Goal: Entertainment & Leisure: Consume media (video, audio)

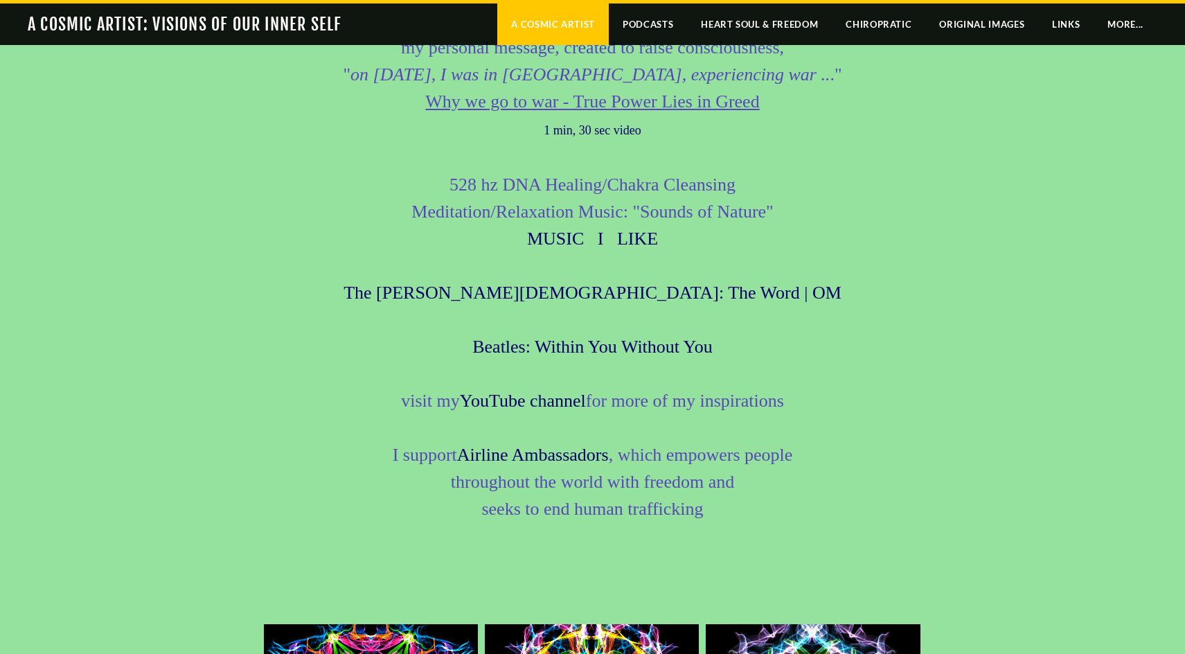
scroll to position [2394, 0]
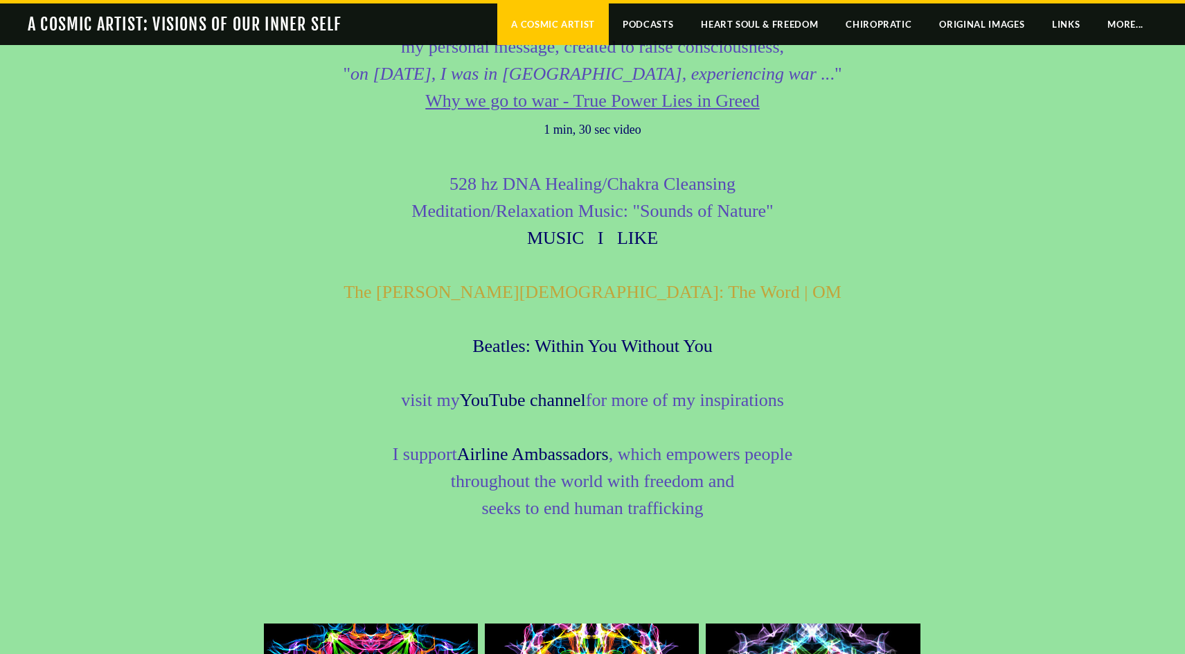
click at [659, 297] on link "The [PERSON_NAME][DEMOGRAPHIC_DATA]: The Word | OM" at bounding box center [593, 292] width 498 height 20
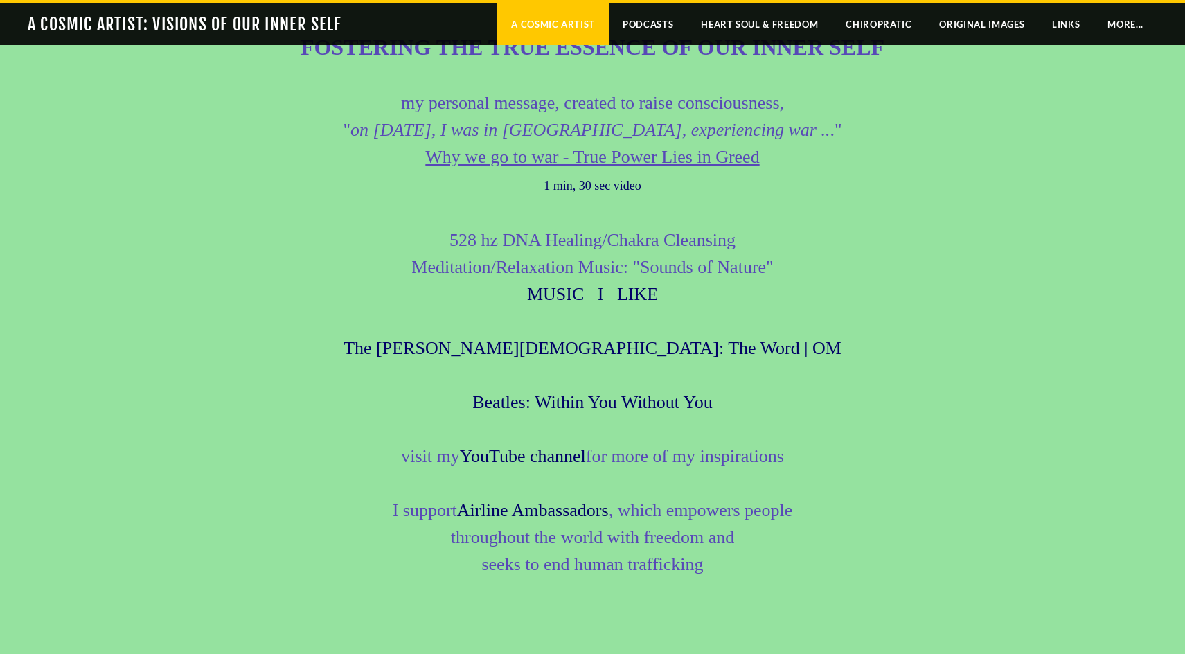
scroll to position [2320, 0]
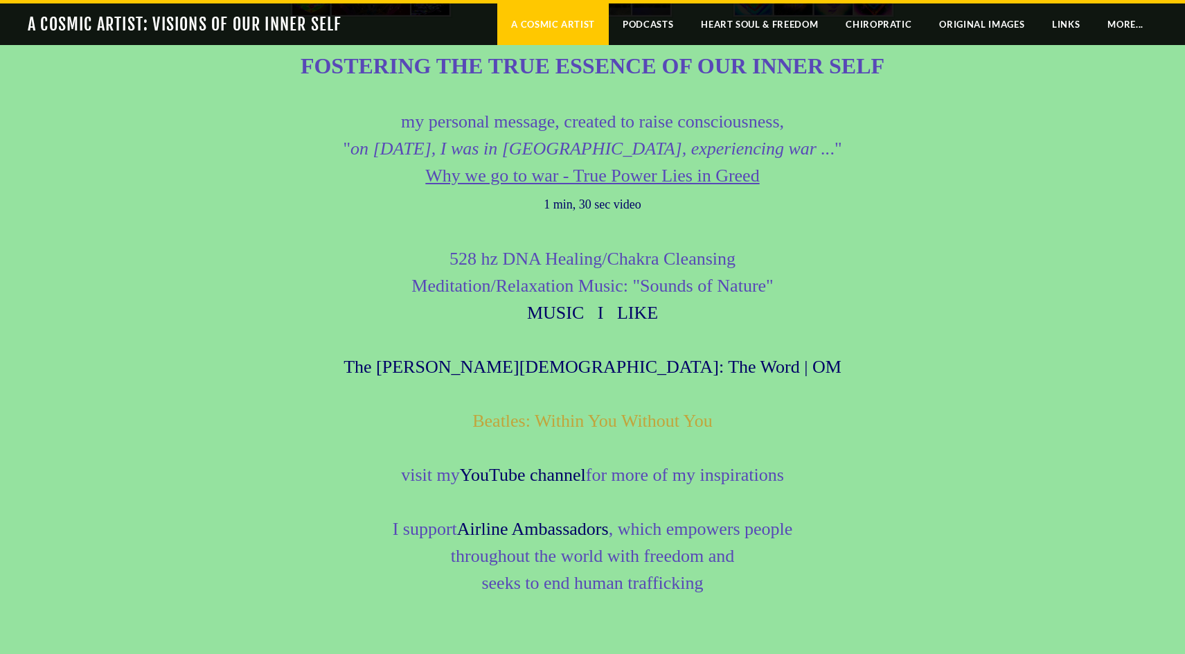
click at [659, 425] on link "Beatles: Within You Without You" at bounding box center [592, 421] width 240 height 20
click at [551, 430] on link "Beatles: Within You Without You" at bounding box center [592, 421] width 240 height 20
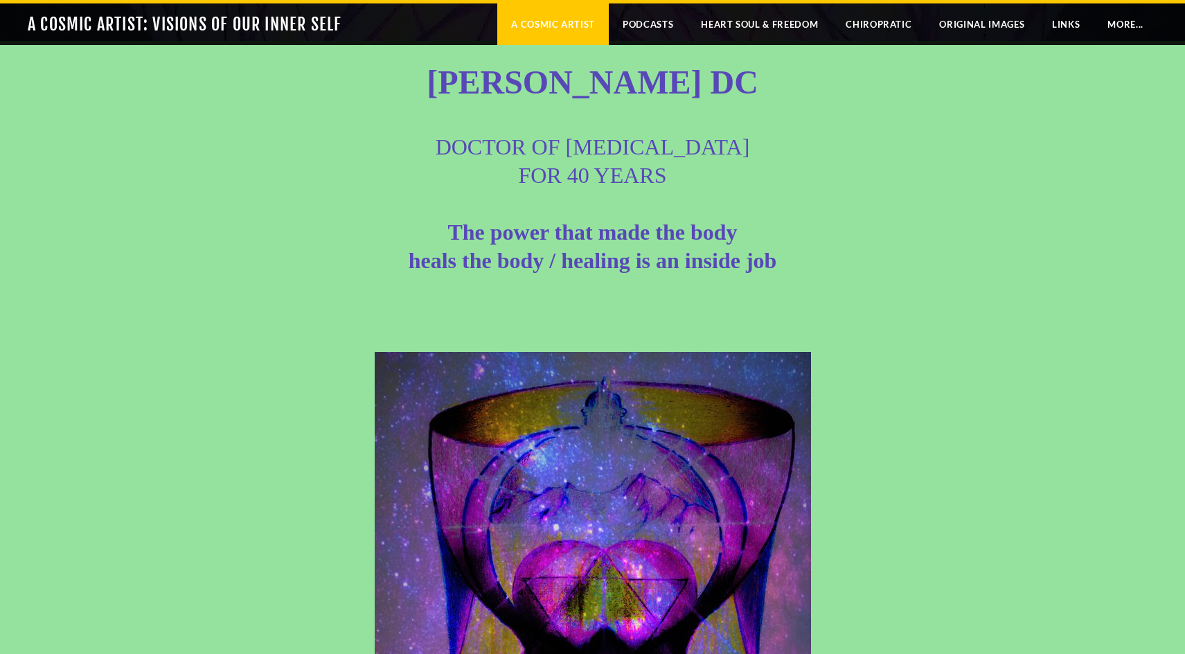
scroll to position [332, 0]
click at [650, 26] on link "Podcasts" at bounding box center [648, 24] width 78 height 42
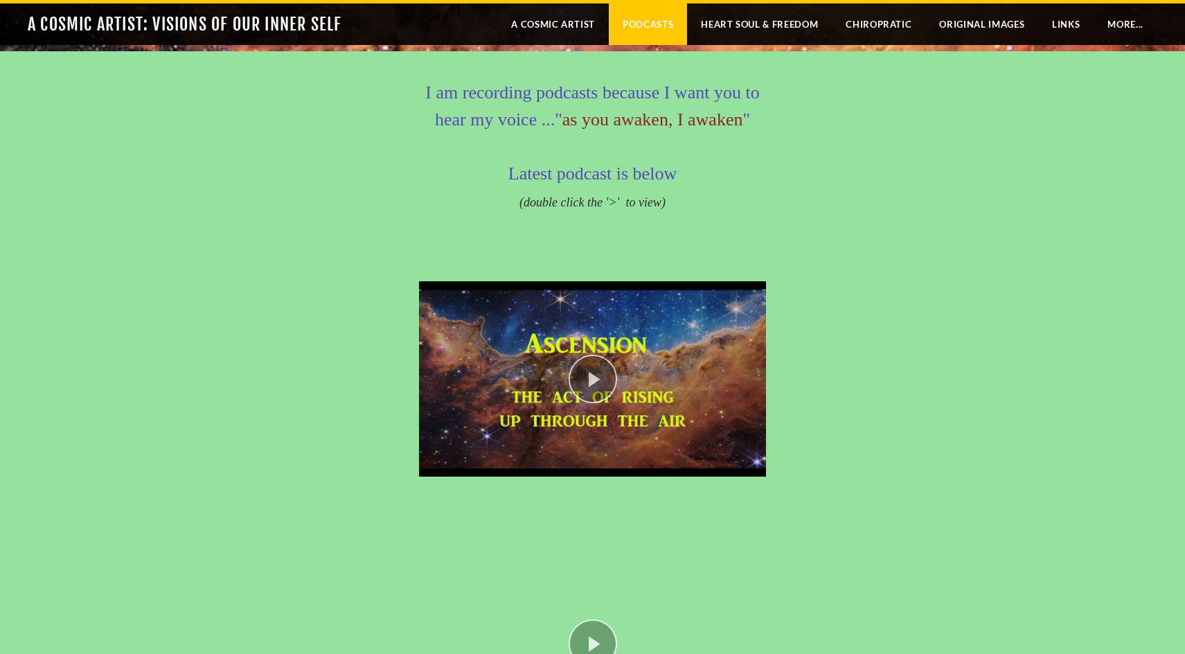
scroll to position [202, 0]
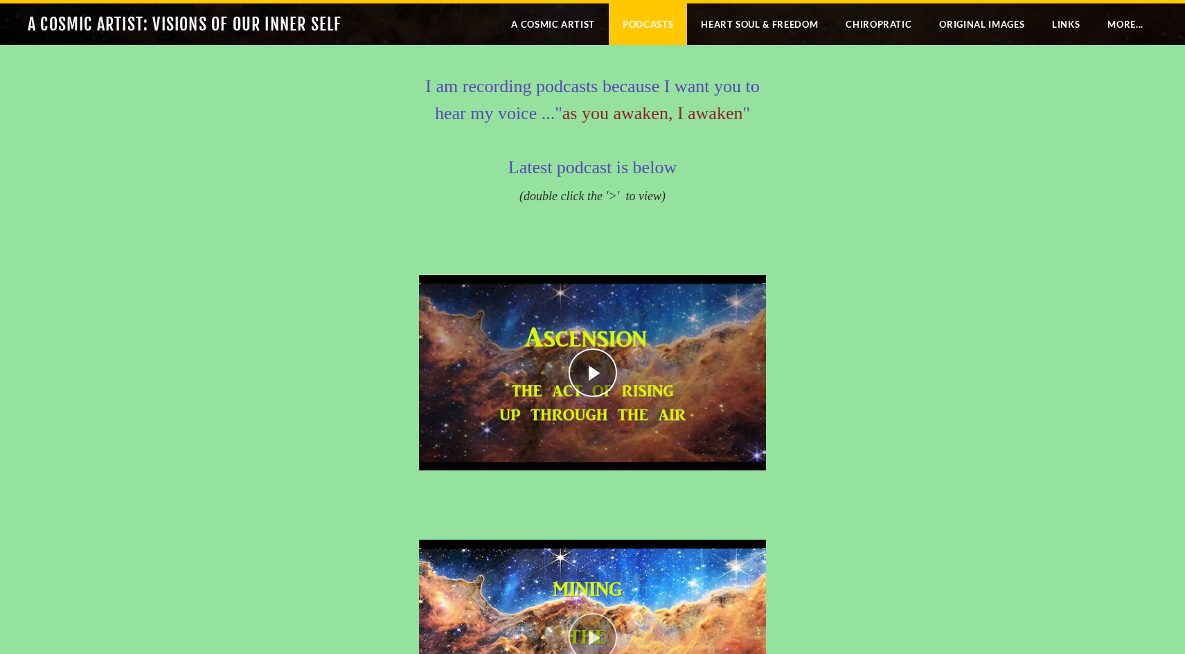
click at [598, 374] on div "play video" at bounding box center [592, 373] width 347 height 216
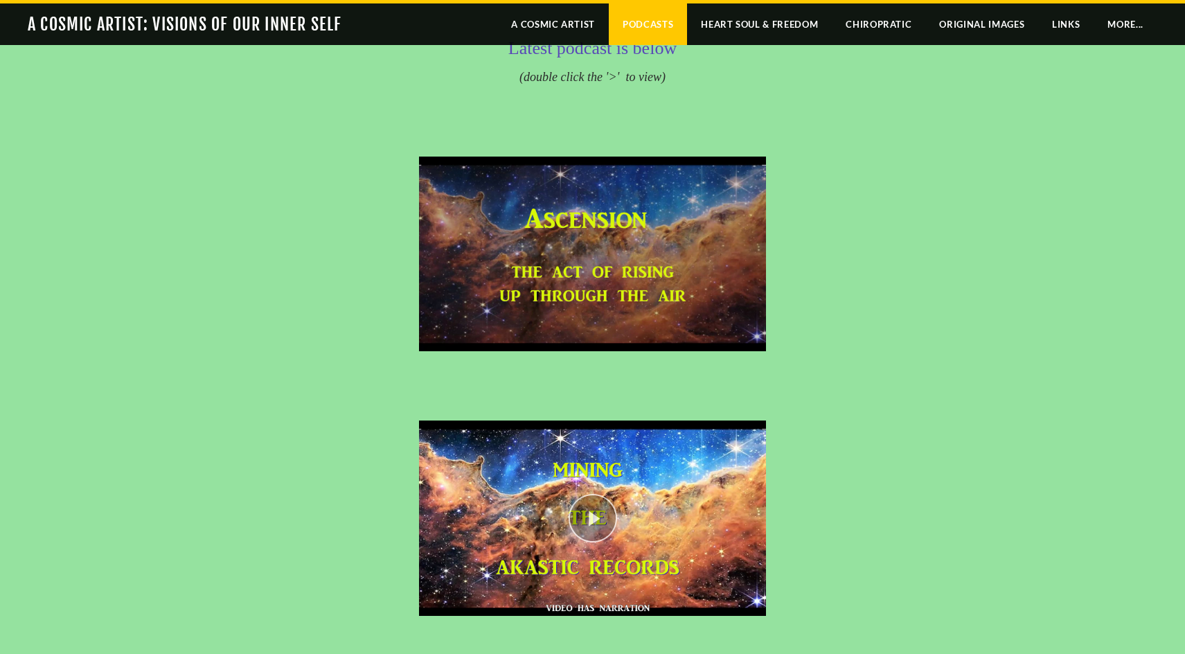
scroll to position [277, 0]
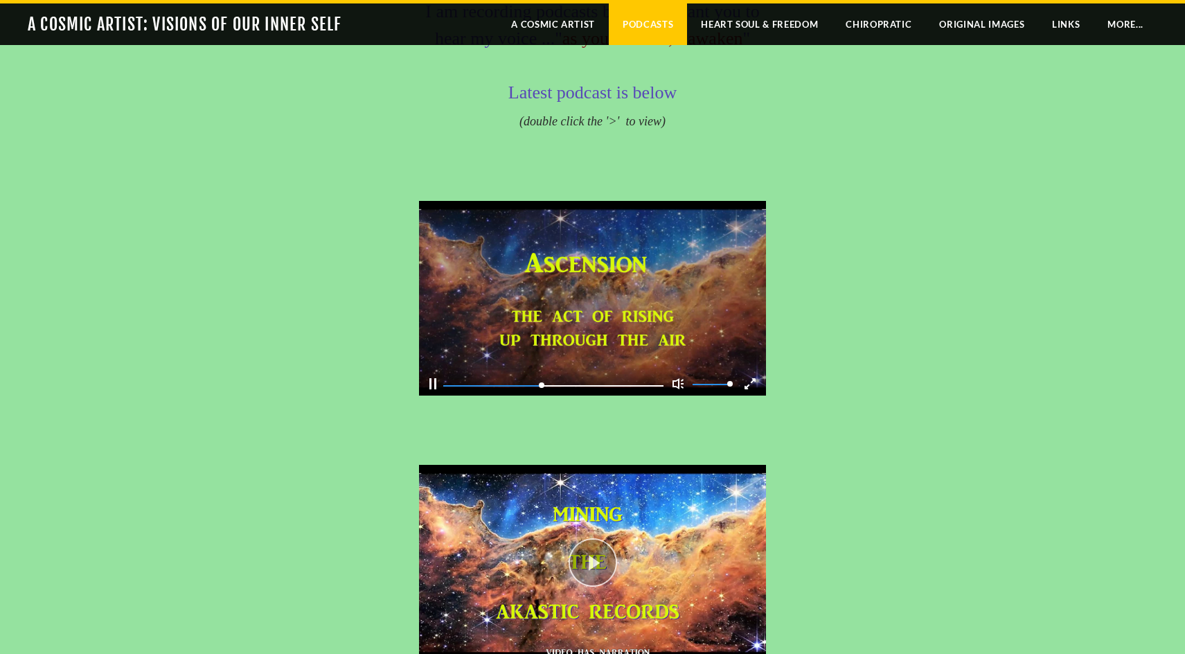
click at [430, 386] on div "Pause" at bounding box center [432, 383] width 7 height 11
